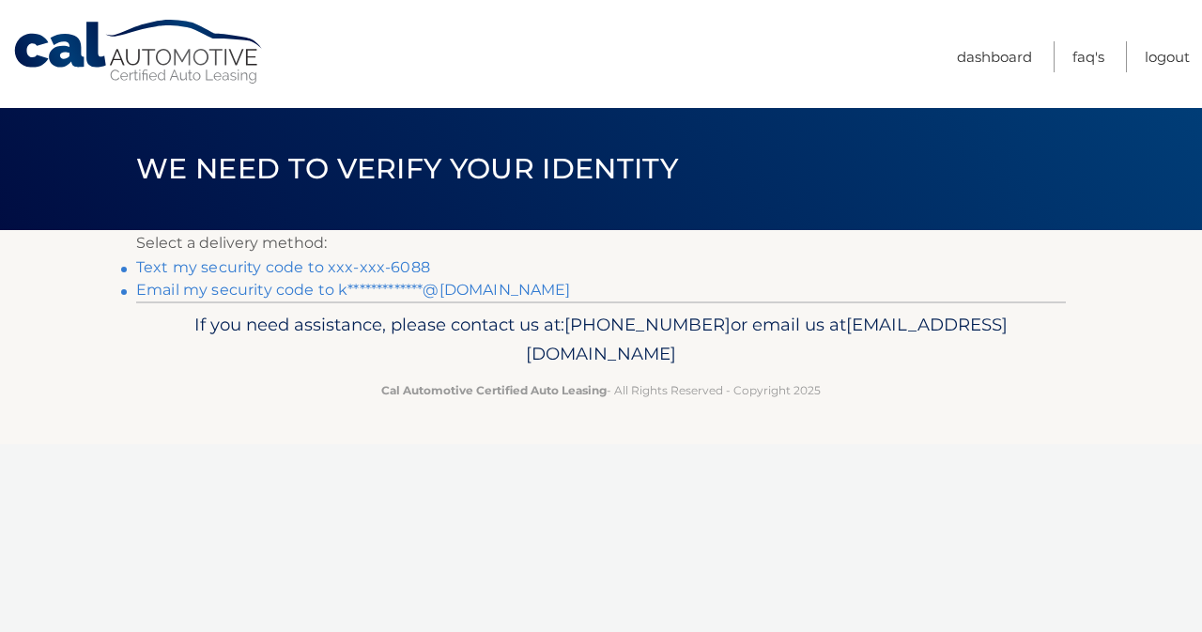
click at [376, 265] on link "Text my security code to xxx-xxx-6088" at bounding box center [283, 267] width 294 height 18
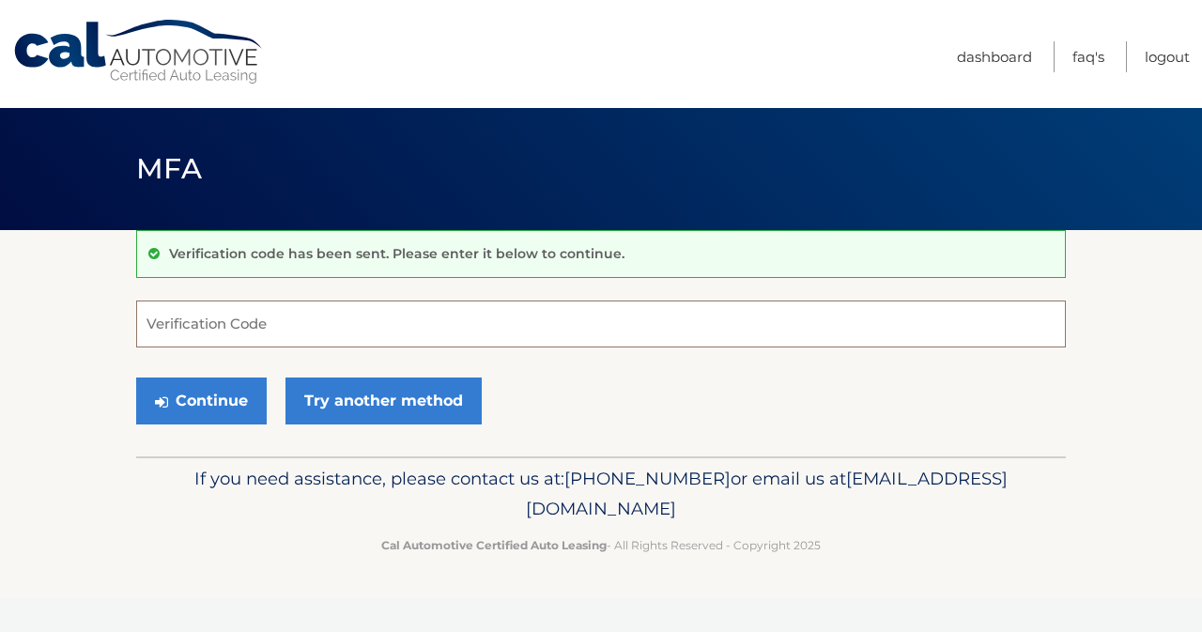
click at [363, 327] on input "Verification Code" at bounding box center [600, 323] width 929 height 47
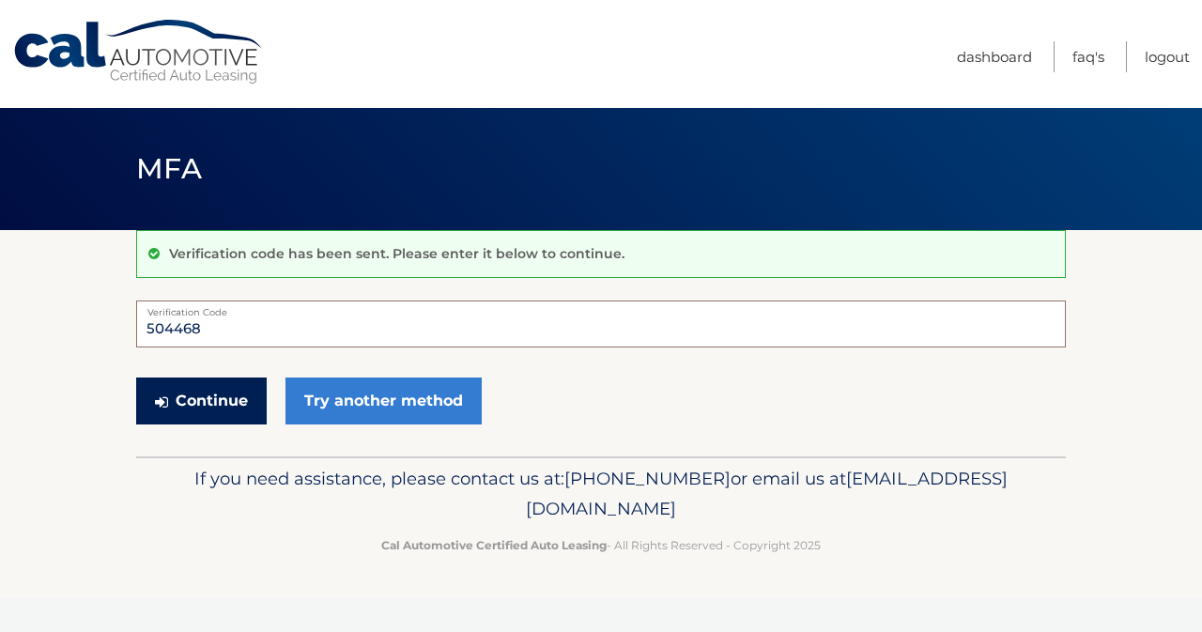
type input "504468"
click at [199, 394] on button "Continue" at bounding box center [201, 400] width 131 height 47
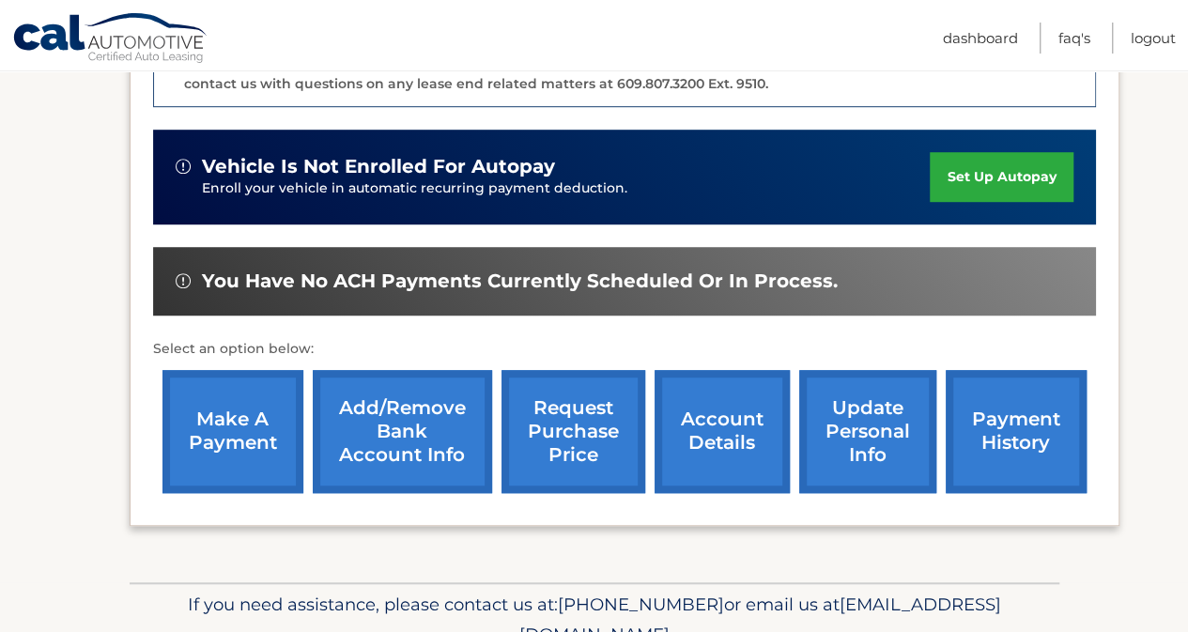
scroll to position [620, 0]
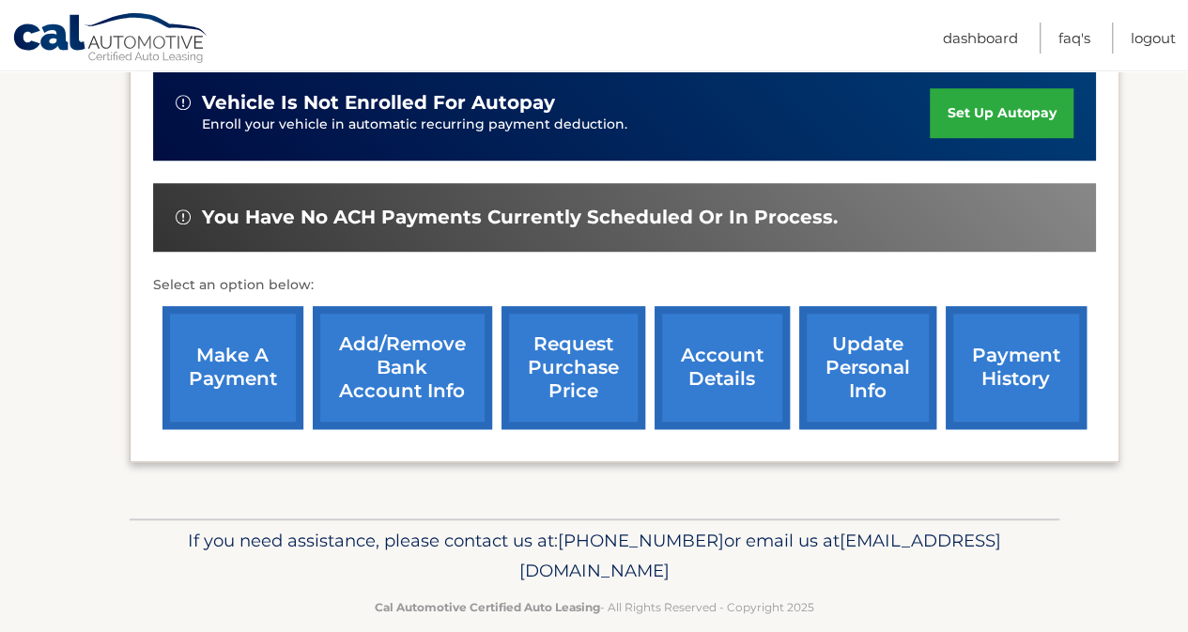
click at [260, 356] on link "make a payment" at bounding box center [232, 367] width 141 height 123
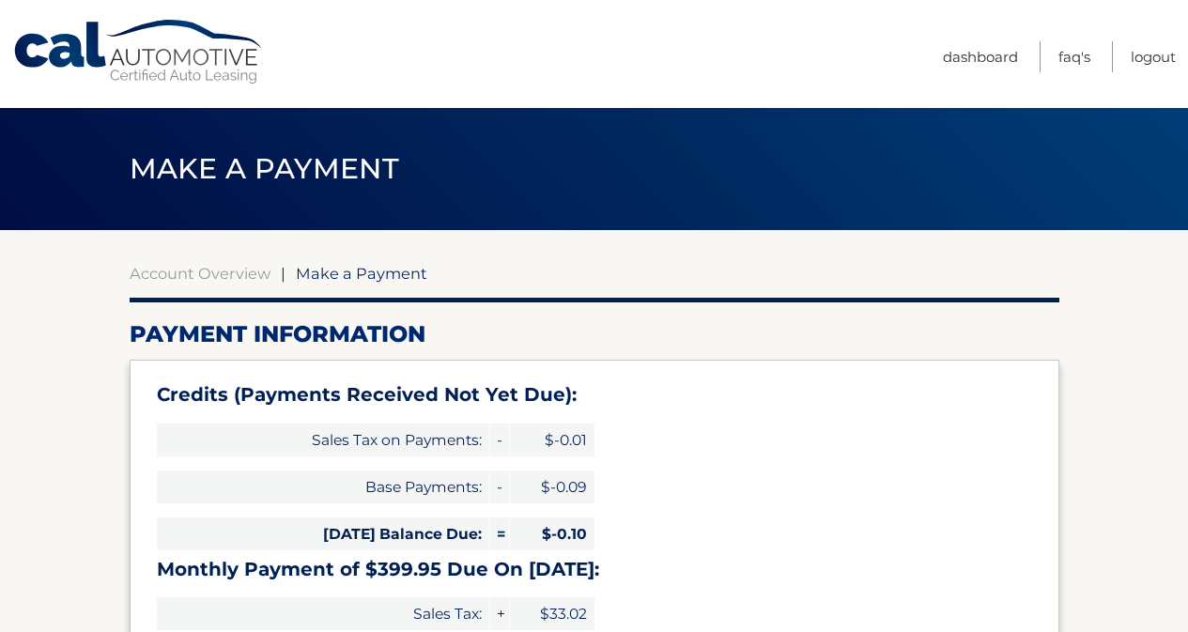
select select "NjFmODE1NDAtYWUwMC00MTZhLWE4NzgtZTQ0MjBmMzcxMmZm"
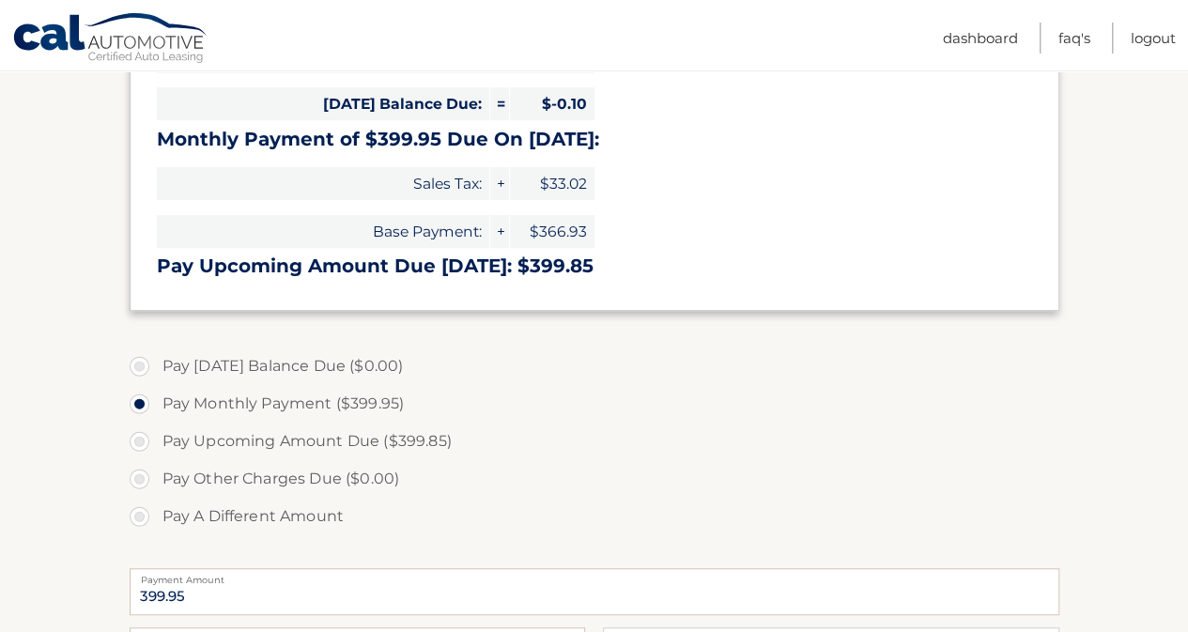
scroll to position [460, 0]
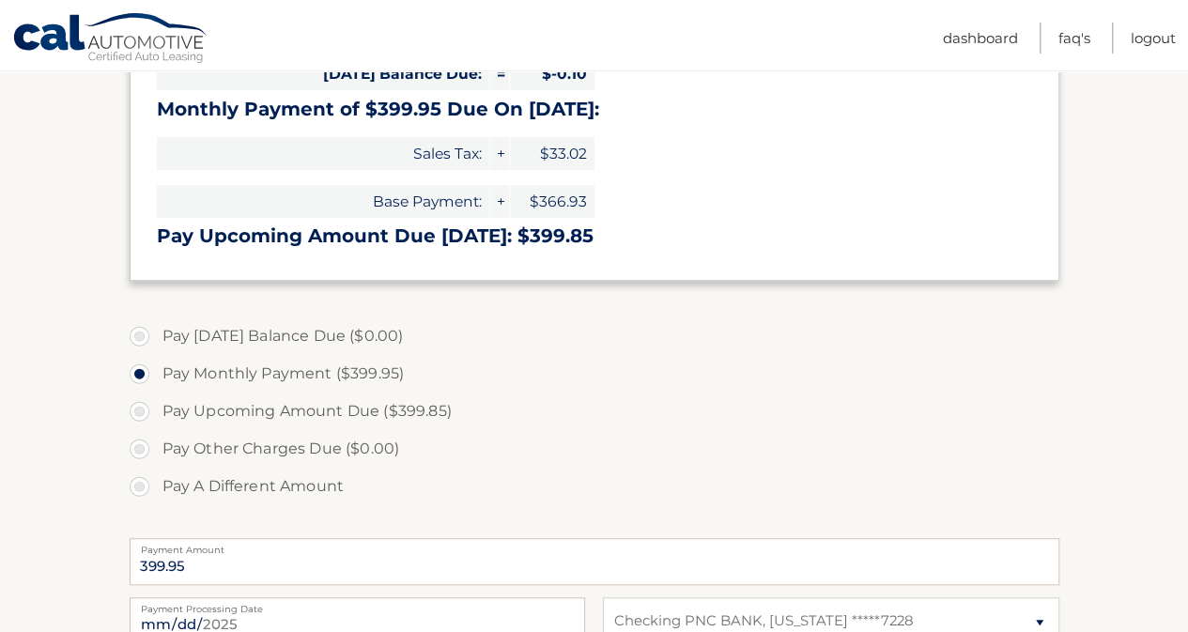
click at [142, 488] on label "Pay A Different Amount" at bounding box center [594, 487] width 929 height 38
click at [142, 488] on input "Pay A Different Amount" at bounding box center [146, 483] width 19 height 30
radio input "true"
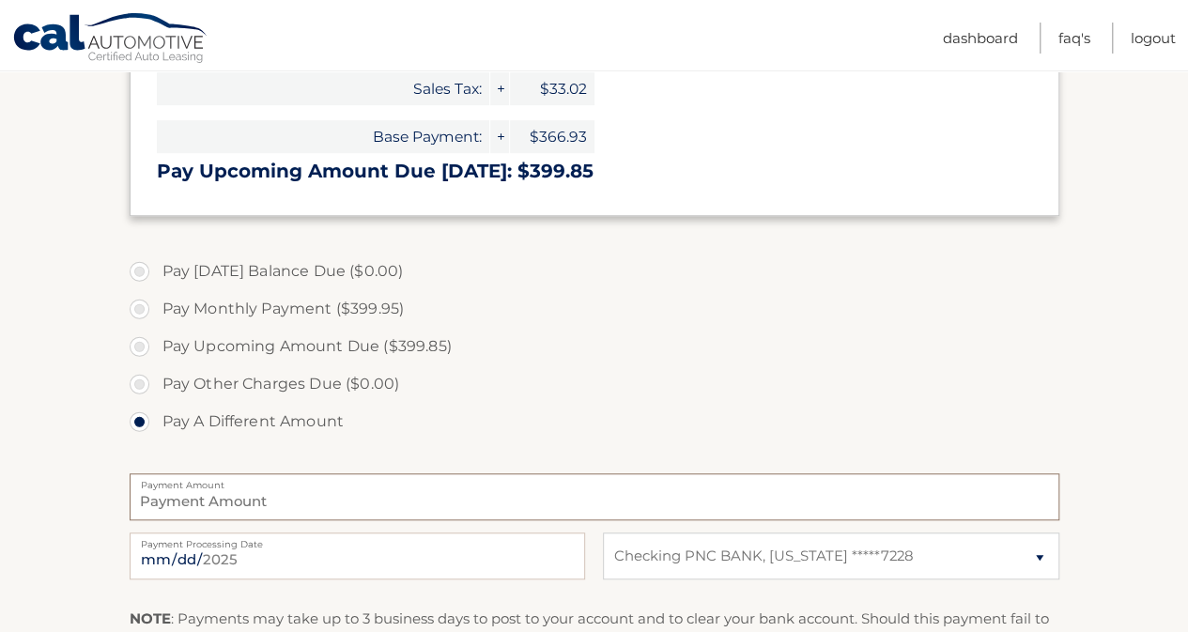
scroll to position [554, 0]
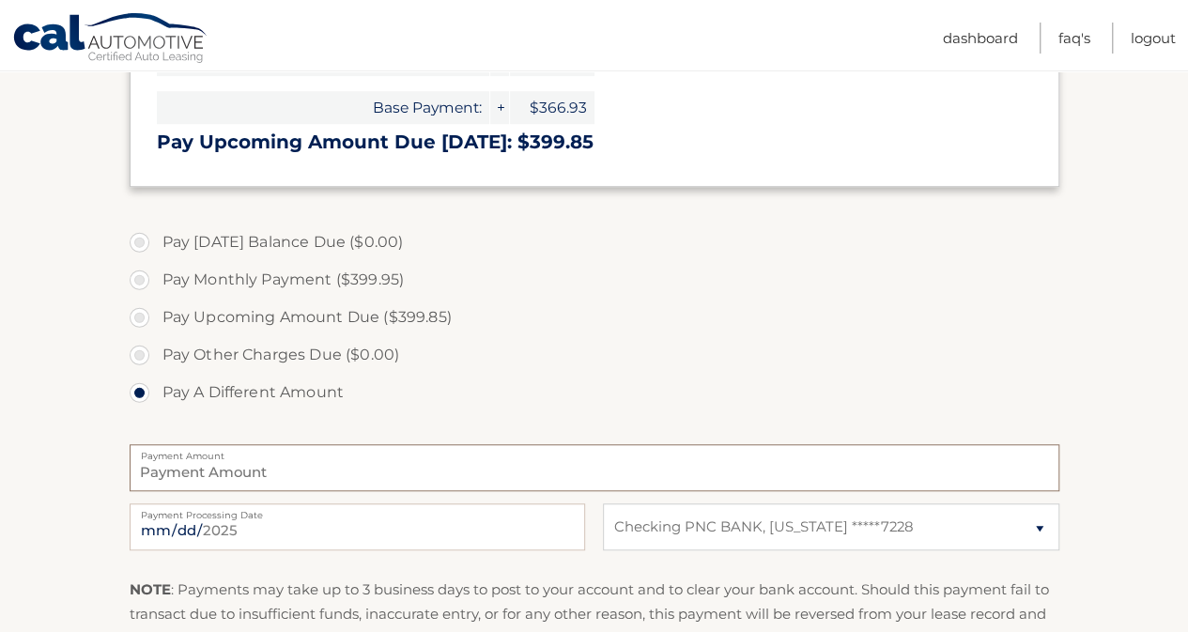
click at [232, 470] on input "Payment Amount" at bounding box center [594, 467] width 929 height 47
type input "64.00"
click at [1122, 402] on section "Account Overview | Make a Payment Payment Information Credits (Payments Receive…" at bounding box center [594, 224] width 1188 height 1096
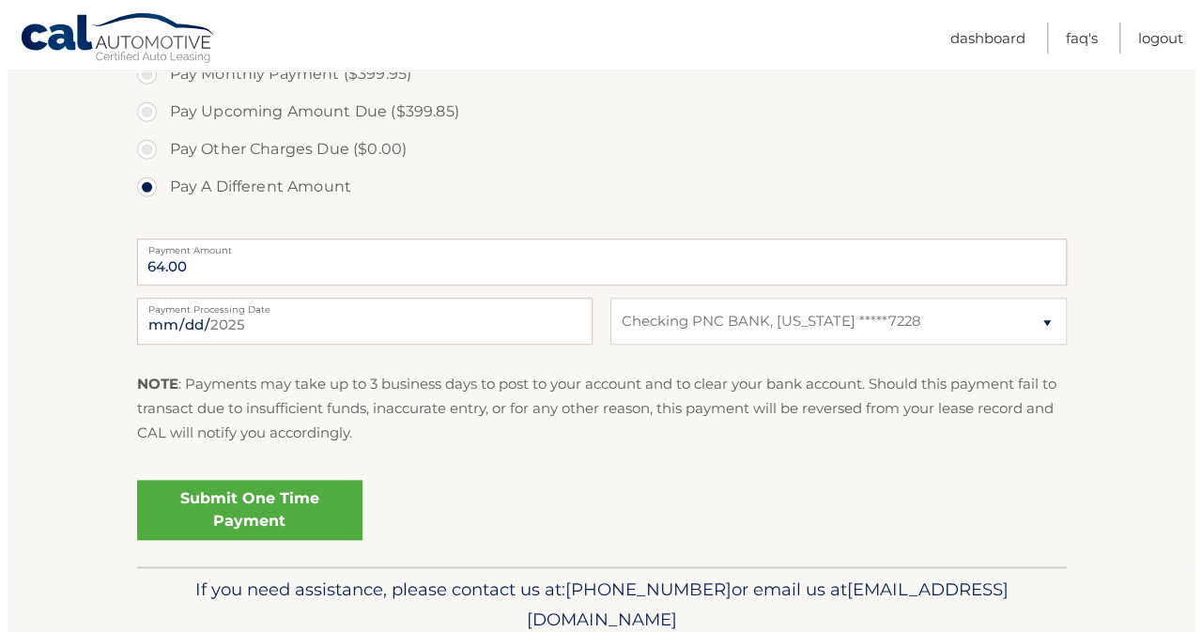
scroll to position [836, 0]
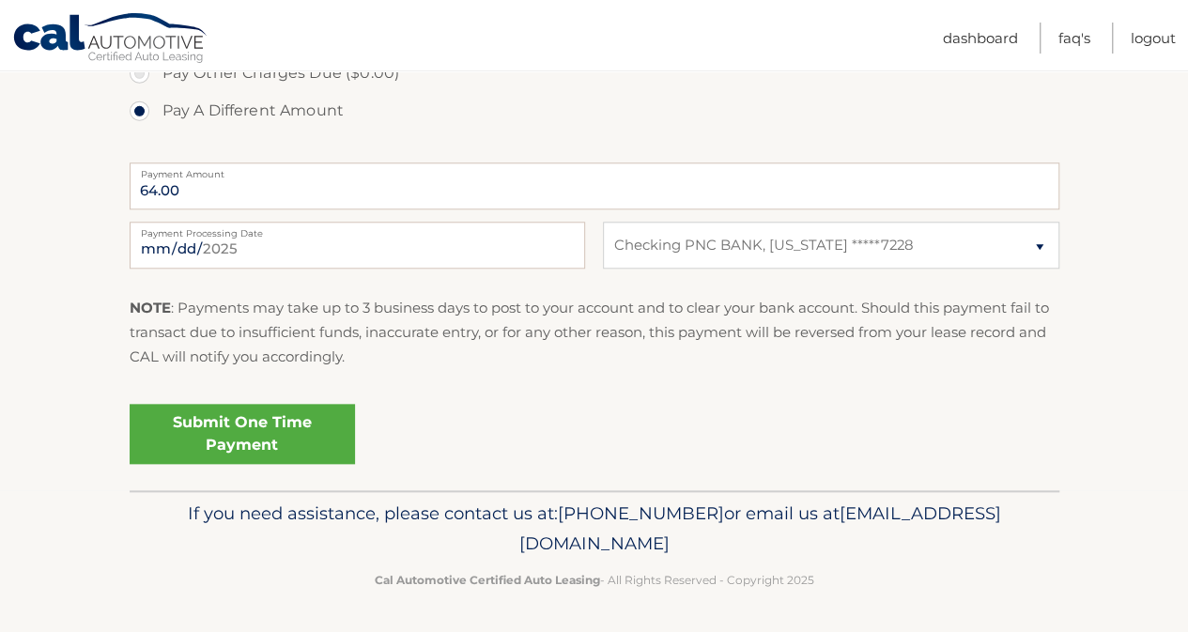
click at [240, 434] on link "Submit One Time Payment" at bounding box center [242, 434] width 225 height 60
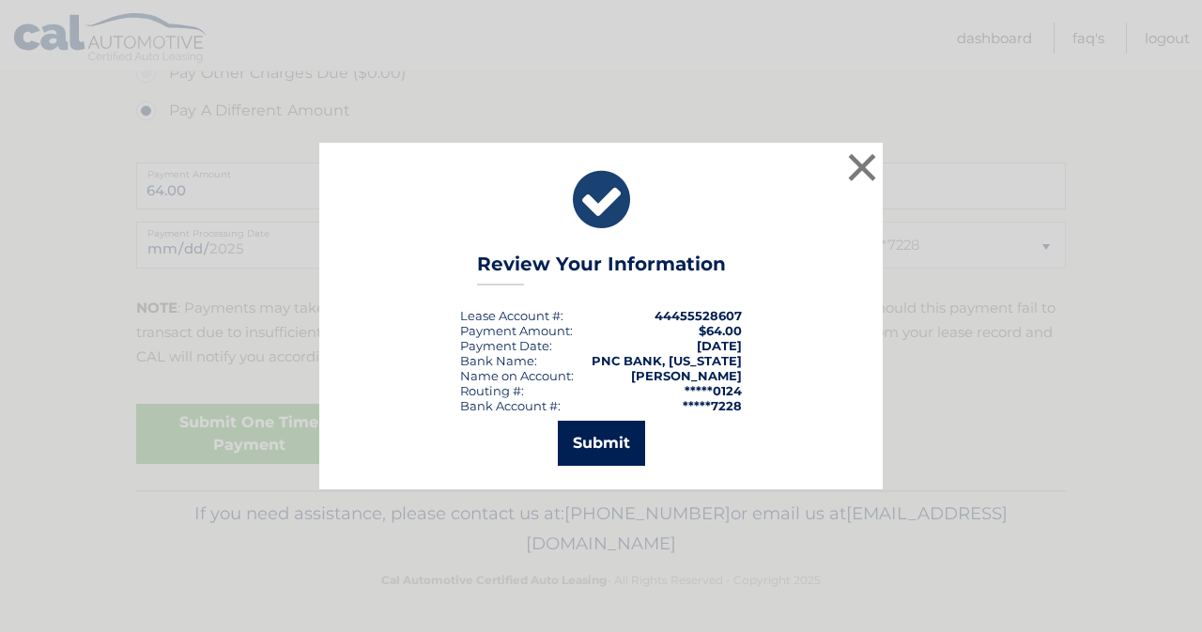
click at [591, 439] on button "Submit" at bounding box center [601, 443] width 87 height 45
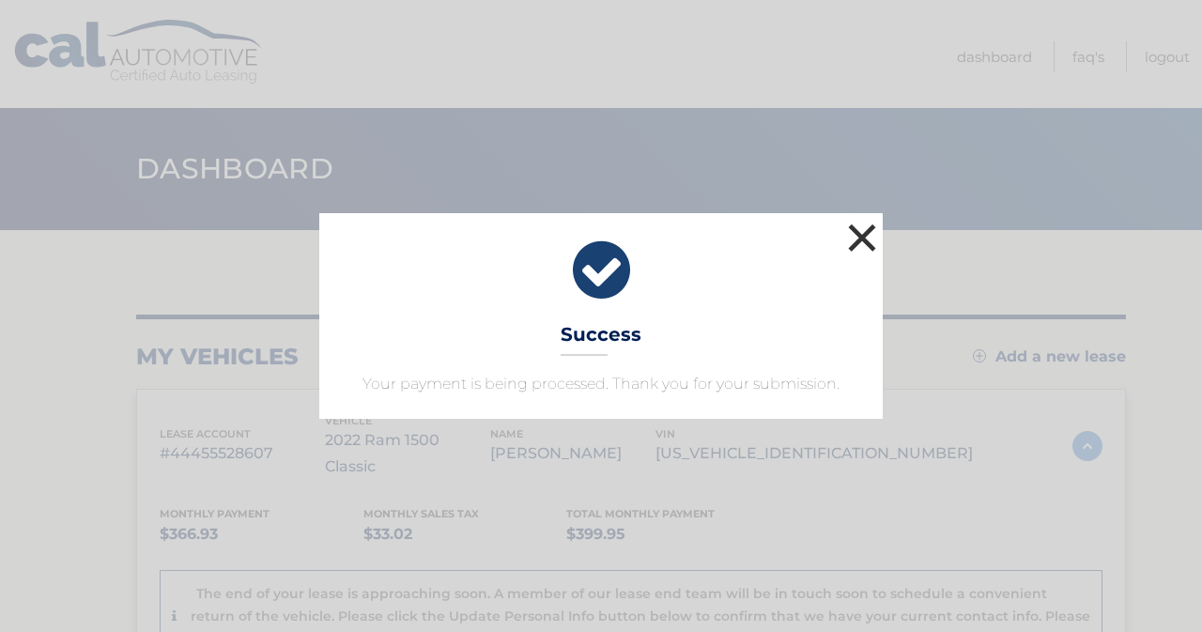
click at [873, 247] on button "×" at bounding box center [862, 238] width 38 height 38
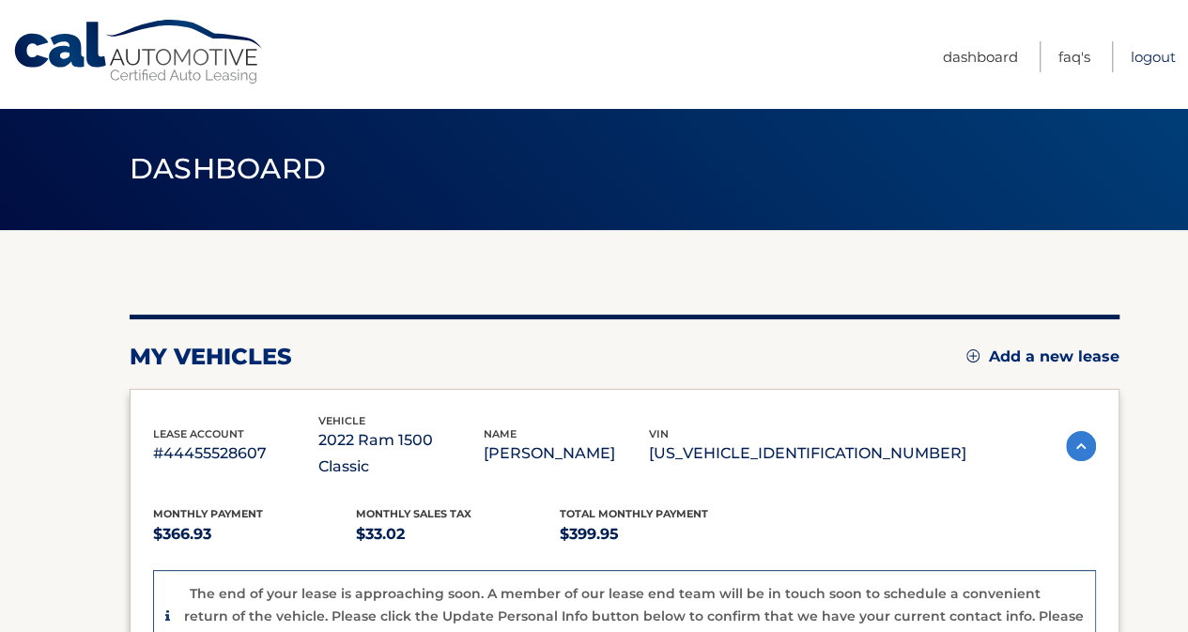
click at [1154, 56] on link "Logout" at bounding box center [1152, 56] width 45 height 31
